Goal: Information Seeking & Learning: Learn about a topic

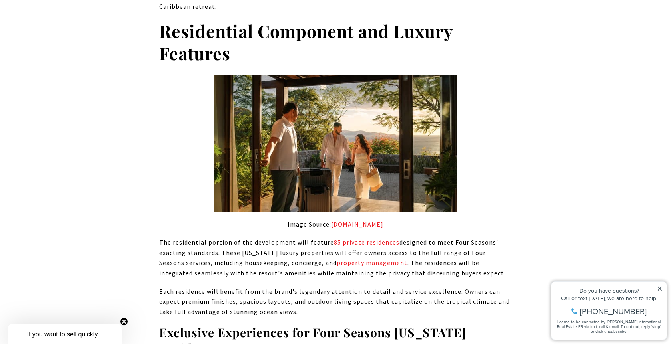
scroll to position [900, 0]
click at [410, 249] on p "The residential portion of the development will feature 85 private residences d…" at bounding box center [335, 258] width 352 height 41
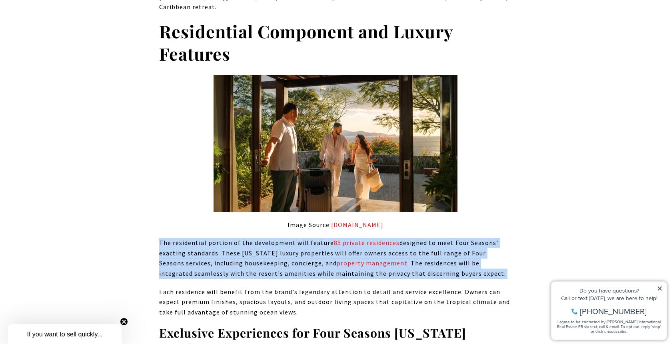
click at [410, 249] on p "The residential portion of the development will feature 85 private residences d…" at bounding box center [335, 258] width 352 height 41
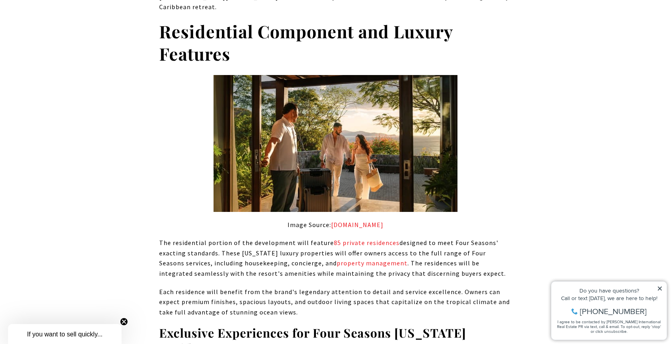
click at [403, 287] on p "Each residence will benefit from the brand's legendary attention to detail and …" at bounding box center [335, 302] width 352 height 31
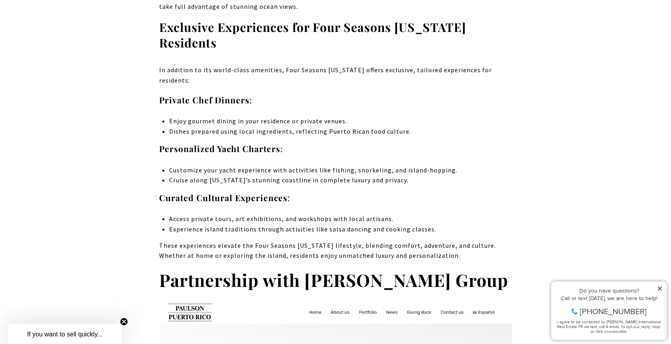
scroll to position [1207, 0]
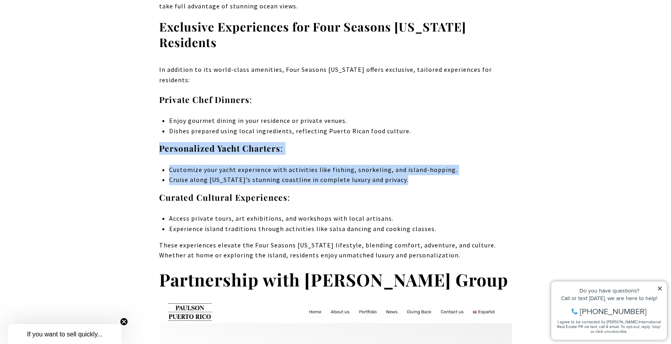
drag, startPoint x: 416, startPoint y: 113, endPoint x: 426, endPoint y: 168, distance: 55.1
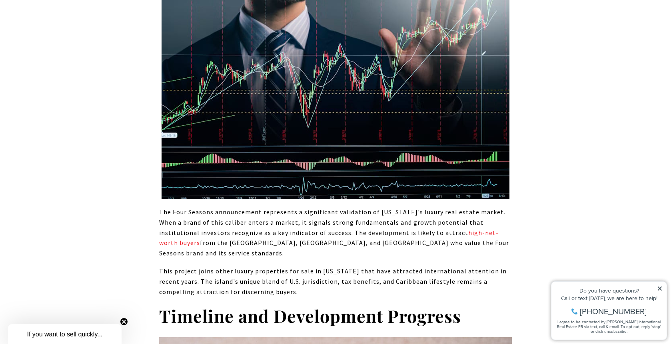
scroll to position [2369, 0]
